Goal: Navigation & Orientation: Find specific page/section

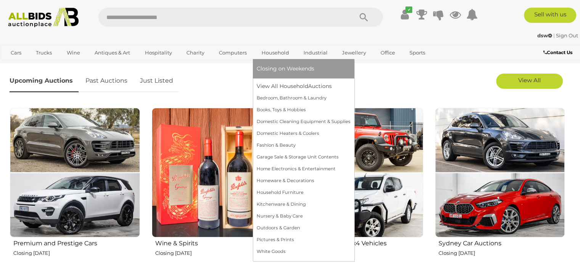
scroll to position [267, 0]
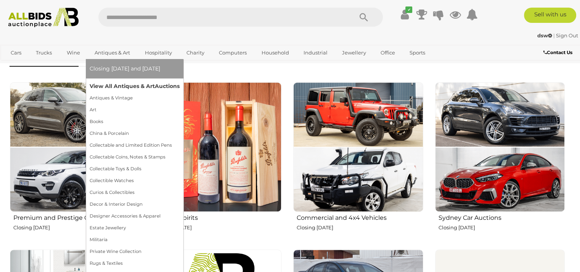
click at [111, 88] on link "View All Antiques & Art Auctions" at bounding box center [135, 86] width 90 height 12
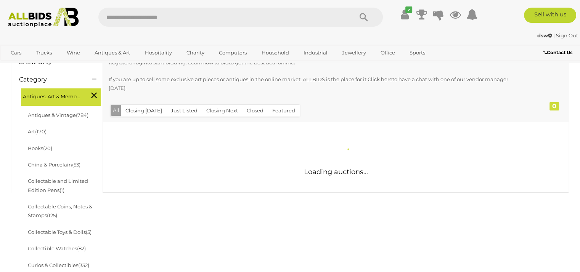
scroll to position [114, 0]
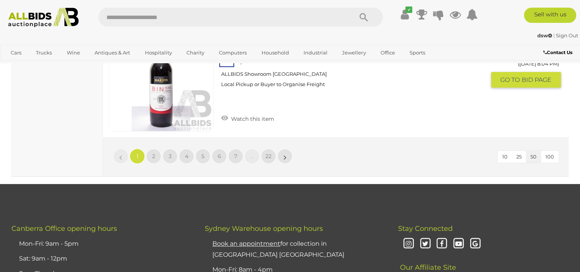
scroll to position [5910, 0]
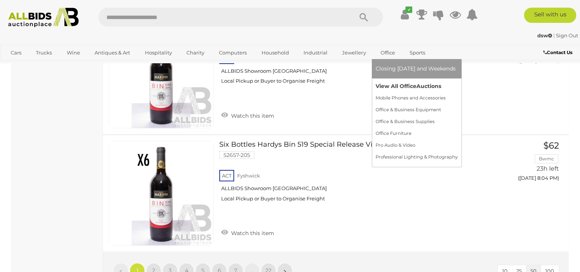
click at [394, 85] on link "View All Office Auctions" at bounding box center [416, 86] width 82 height 12
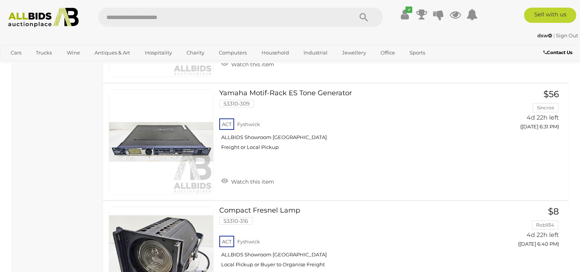
scroll to position [2249, 0]
